Goal: Task Accomplishment & Management: Manage account settings

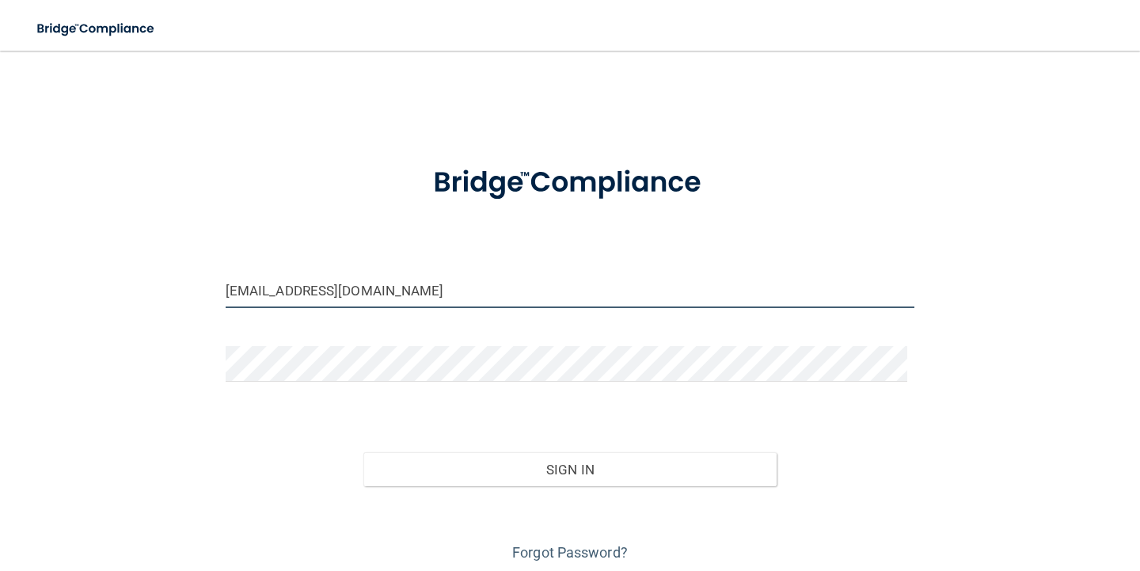
drag, startPoint x: 389, startPoint y: 297, endPoint x: 250, endPoint y: 304, distance: 139.5
click at [250, 304] on input "[EMAIL_ADDRESS][DOMAIN_NAME]" at bounding box center [570, 290] width 689 height 36
click at [267, 306] on input "[EMAIL_ADDRESS][DOMAIN_NAME]" at bounding box center [570, 290] width 689 height 36
click at [271, 286] on input "[EMAIL_ADDRESS][DOMAIN_NAME]" at bounding box center [570, 290] width 689 height 36
type input "[EMAIL_ADDRESS][DOMAIN_NAME]"
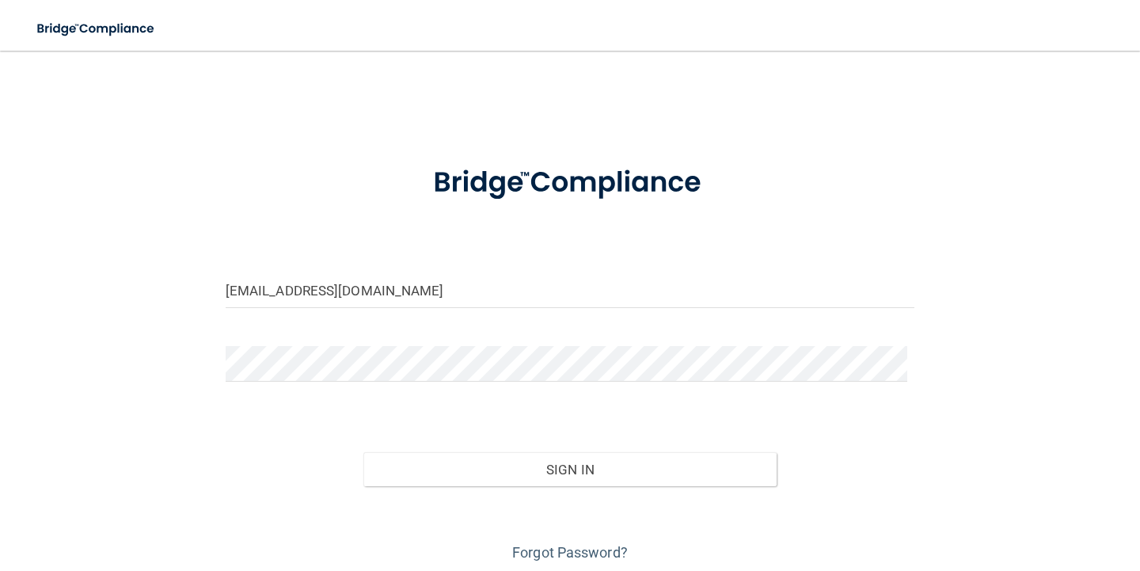
click at [245, 438] on div "Sign In" at bounding box center [570, 453] width 712 height 66
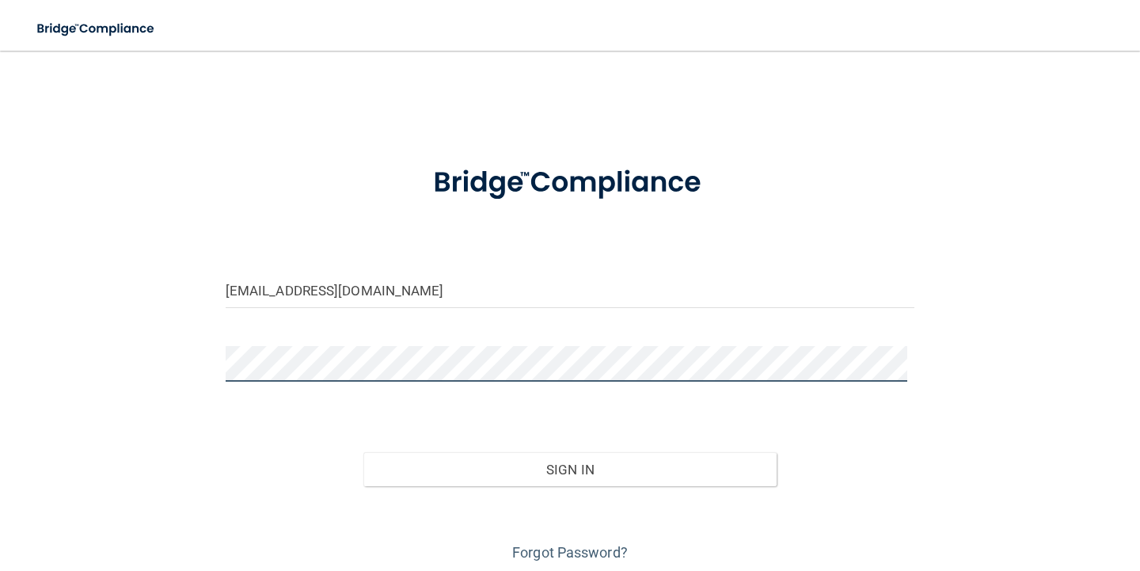
click at [202, 355] on div "[EMAIL_ADDRESS][DOMAIN_NAME] Invalid email/password. You don't have permission …" at bounding box center [570, 315] width 1076 height 499
click at [363, 452] on button "Sign In" at bounding box center [569, 469] width 413 height 35
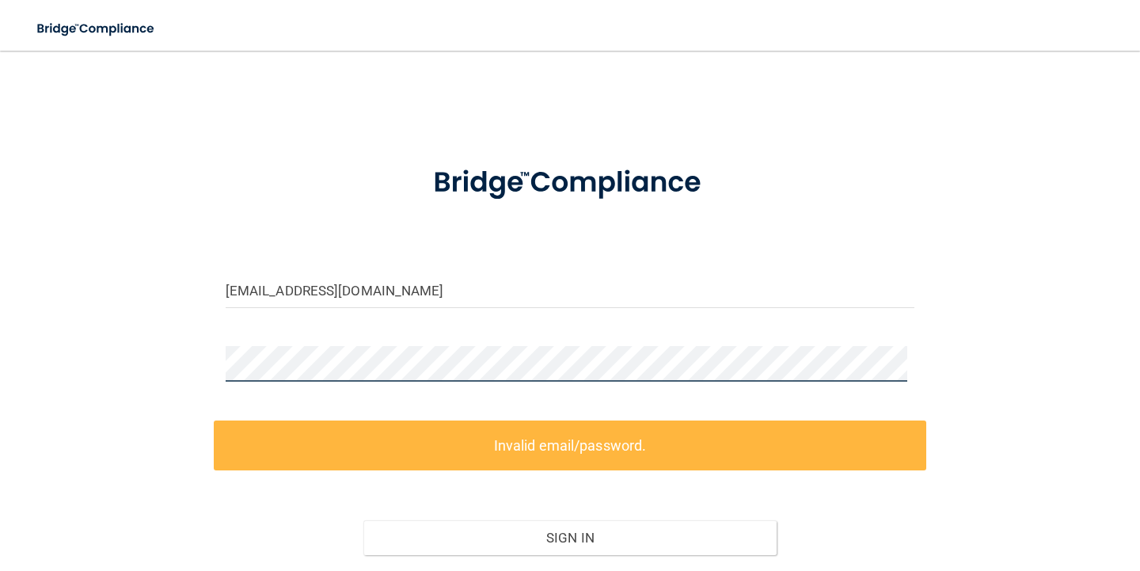
click at [66, 342] on div "[EMAIL_ADDRESS][DOMAIN_NAME] Invalid email/password. You don't have permission …" at bounding box center [570, 349] width 1076 height 567
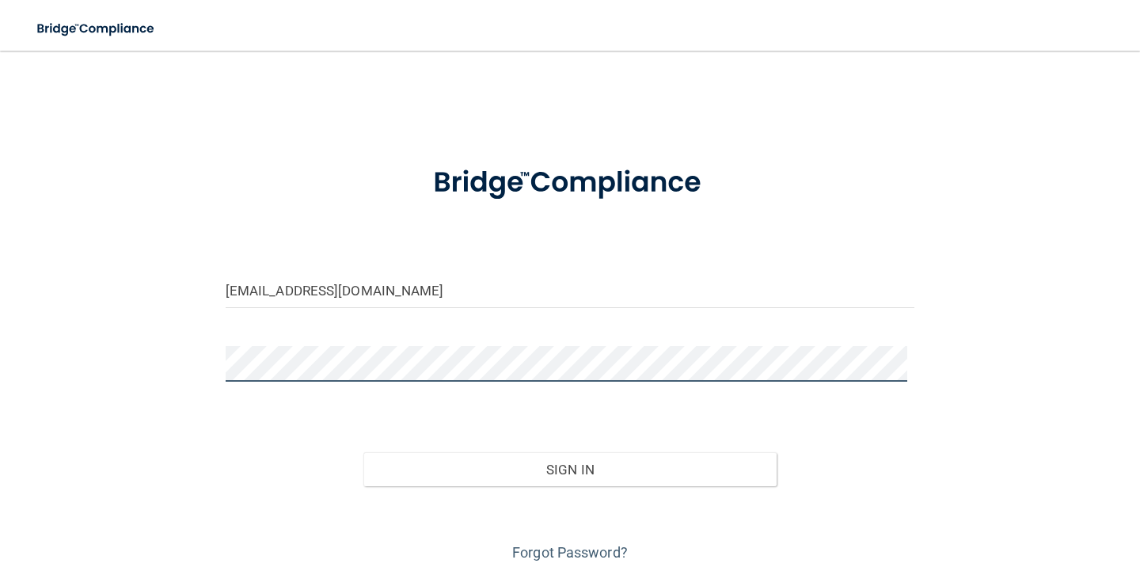
click at [363, 452] on button "Sign In" at bounding box center [569, 469] width 413 height 35
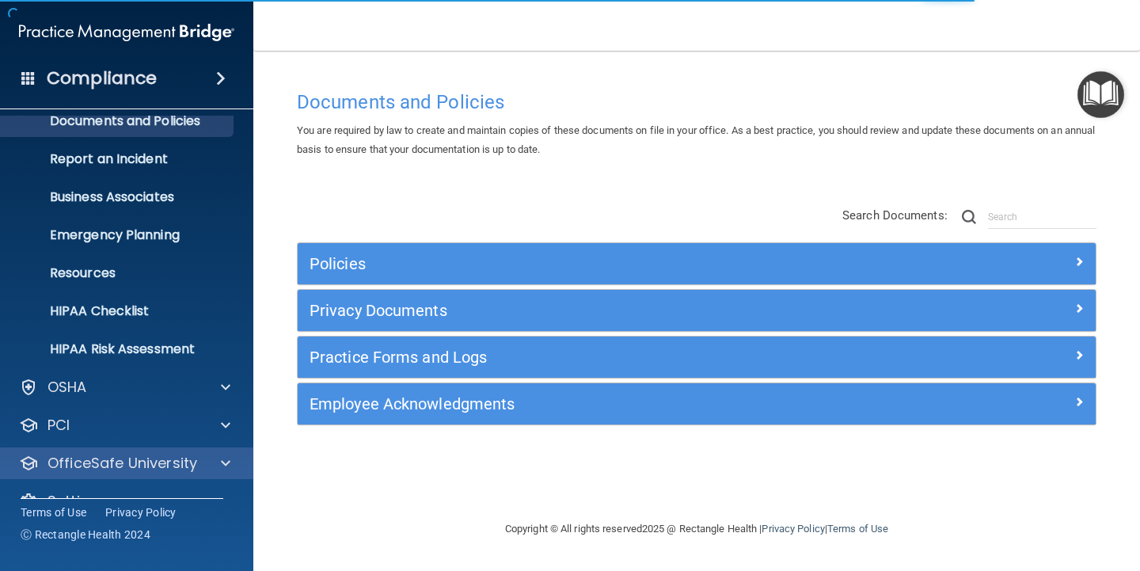
scroll to position [86, 0]
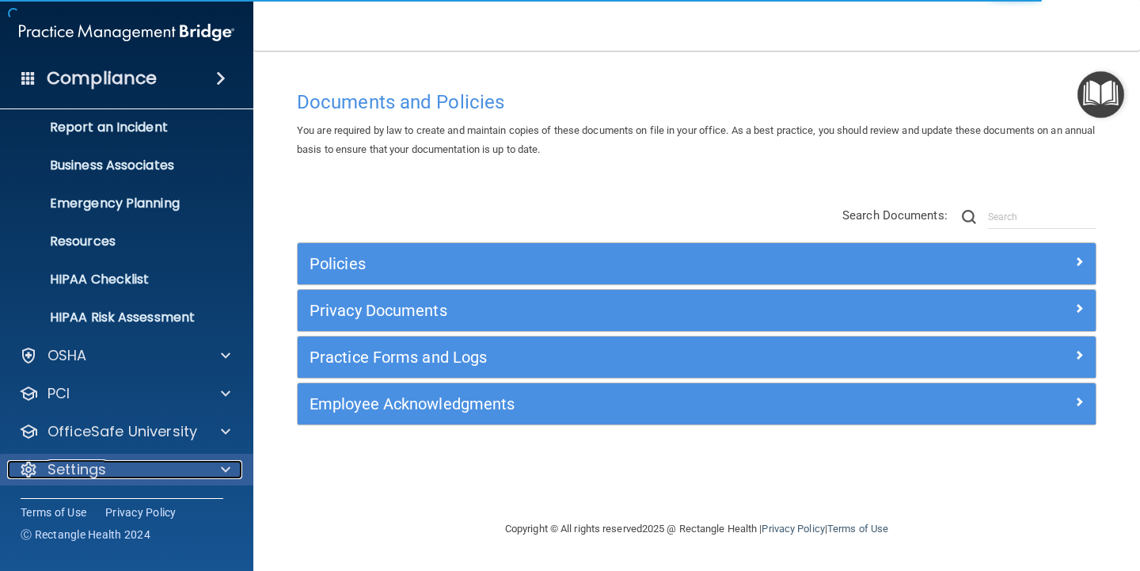
click at [120, 468] on div "Settings" at bounding box center [105, 469] width 196 height 19
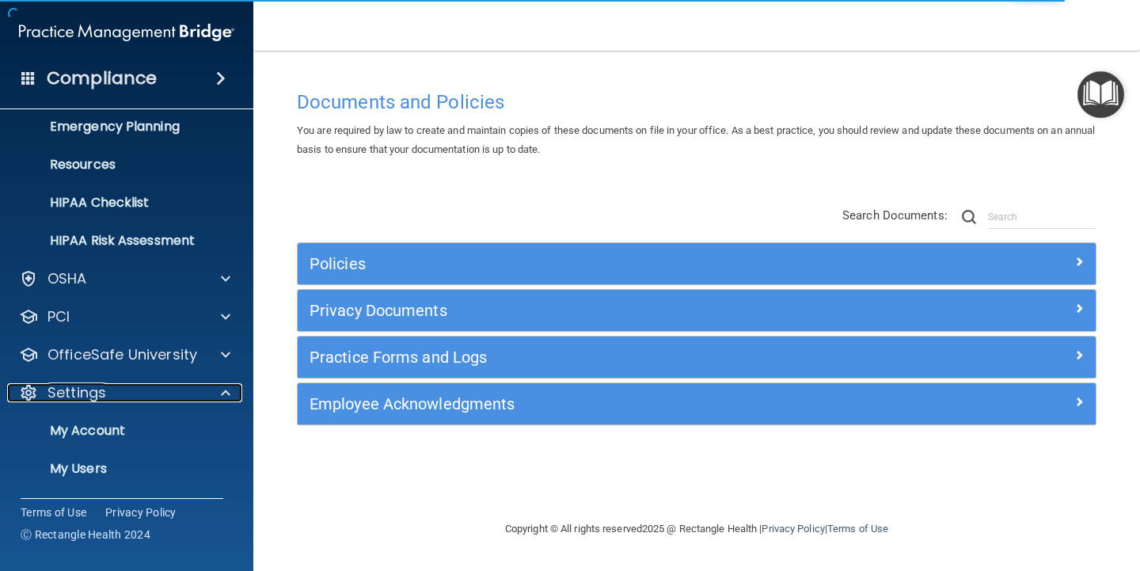
scroll to position [238, 0]
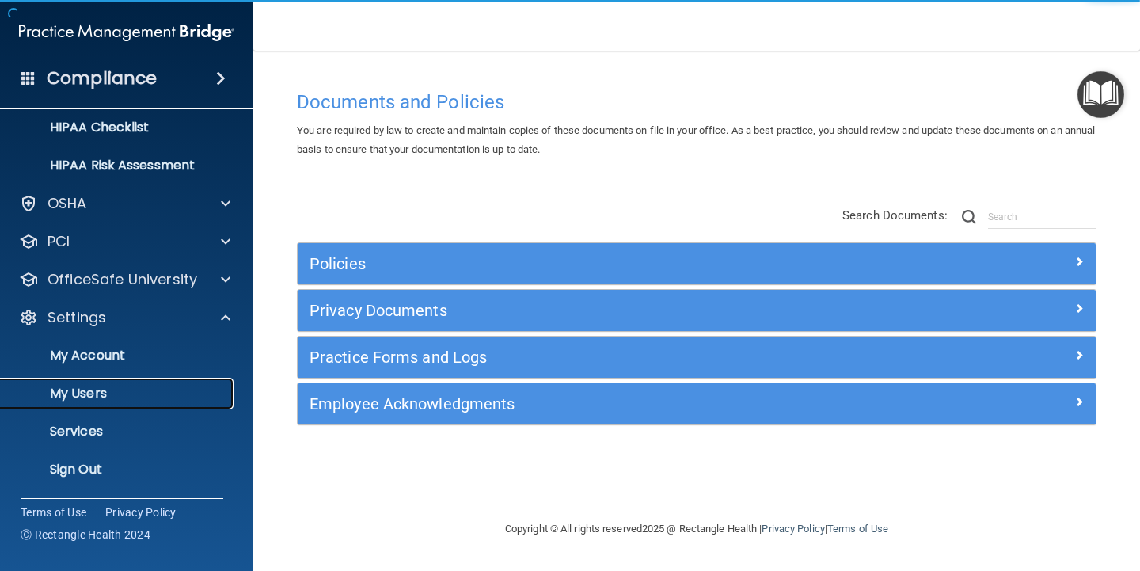
click at [120, 389] on p "My Users" at bounding box center [118, 393] width 216 height 16
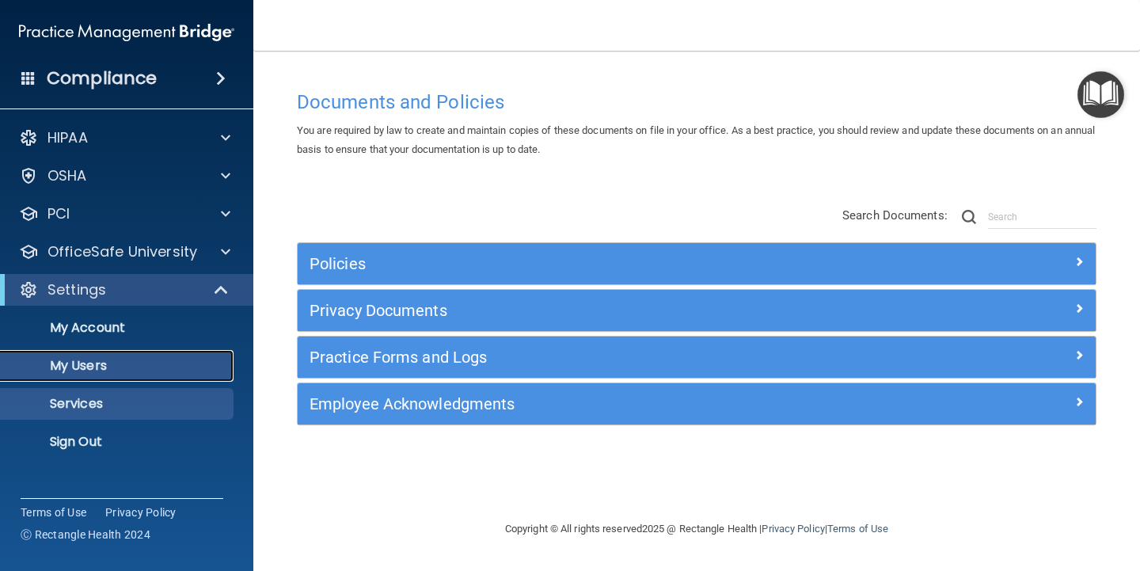
select select "20"
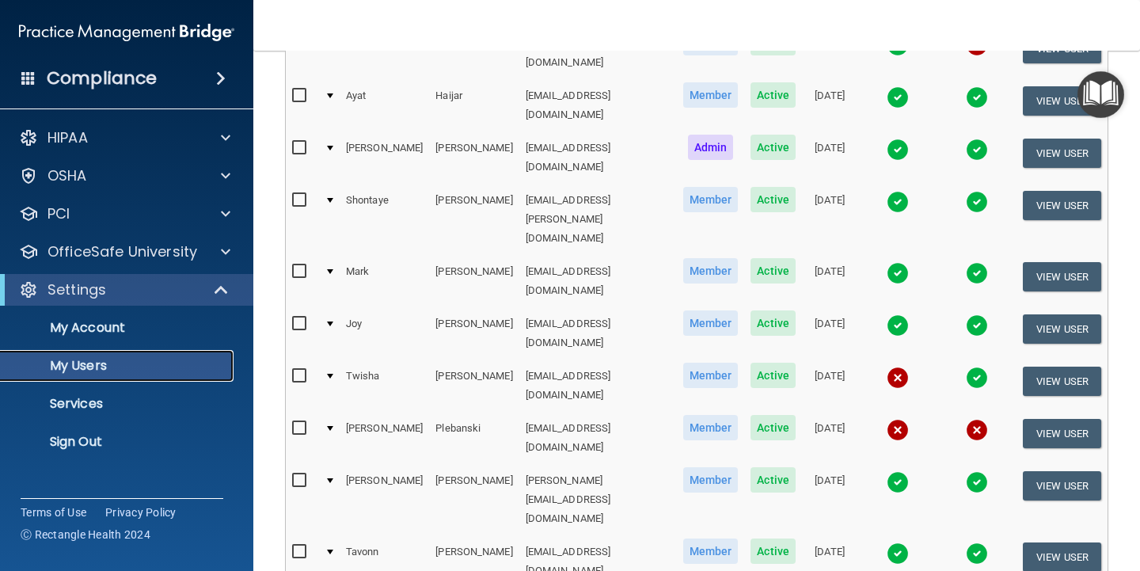
scroll to position [396, 0]
